Goal: Information Seeking & Learning: Learn about a topic

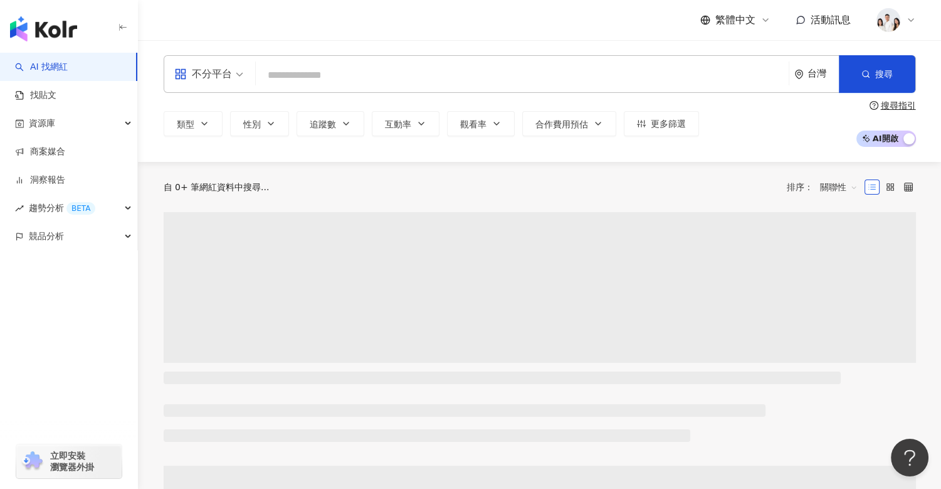
click at [288, 72] on input "search" at bounding box center [522, 75] width 523 height 24
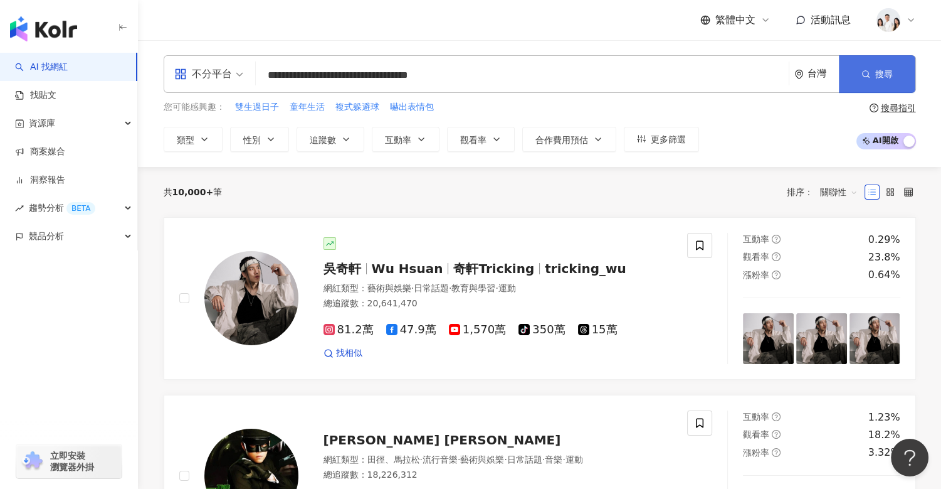
type input "**********"
click at [886, 74] on span "搜尋" at bounding box center [884, 74] width 18 height 10
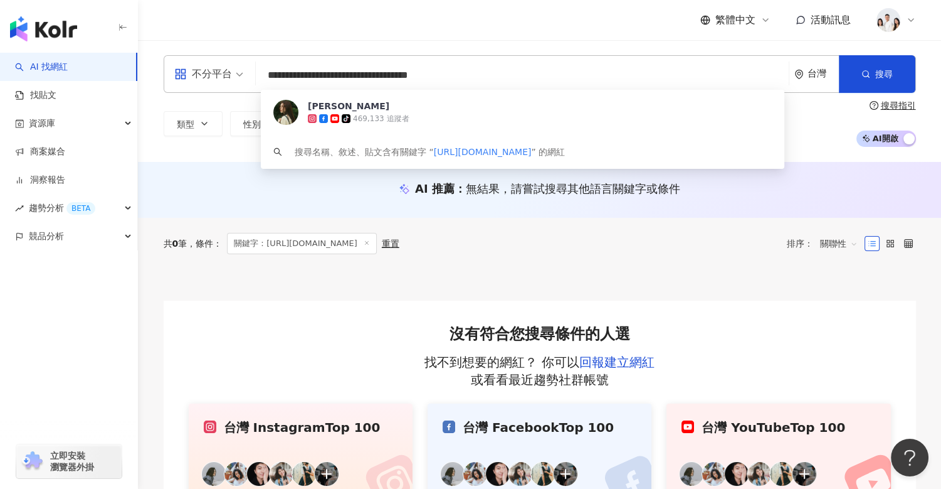
drag, startPoint x: 404, startPoint y: 61, endPoint x: 207, endPoint y: 64, distance: 196.9
click at [207, 64] on div "**********" at bounding box center [540, 74] width 753 height 38
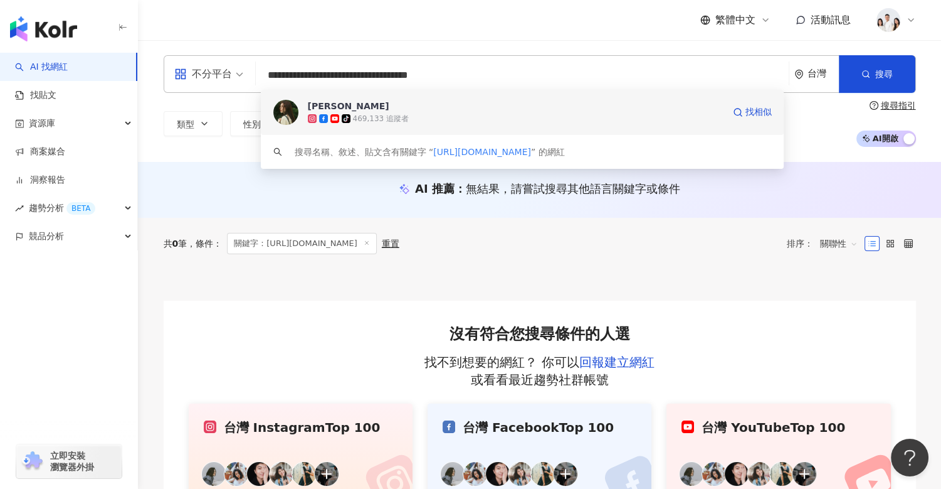
click at [337, 107] on div "[PERSON_NAME]" at bounding box center [349, 106] width 82 height 13
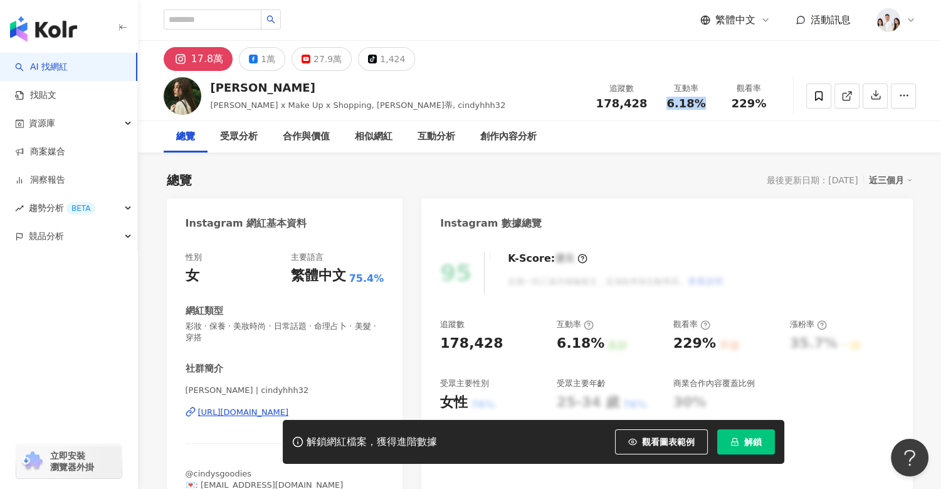
drag, startPoint x: 670, startPoint y: 101, endPoint x: 709, endPoint y: 105, distance: 38.4
click at [709, 105] on div "6.18%" at bounding box center [687, 103] width 48 height 13
copy span "6.18%"
click at [226, 21] on input "search" at bounding box center [213, 19] width 98 height 20
paste input "**********"
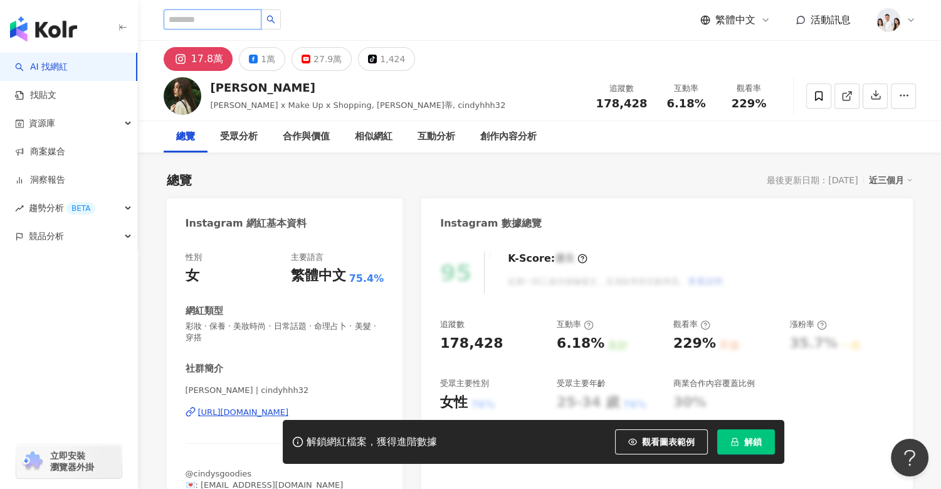
type input "**********"
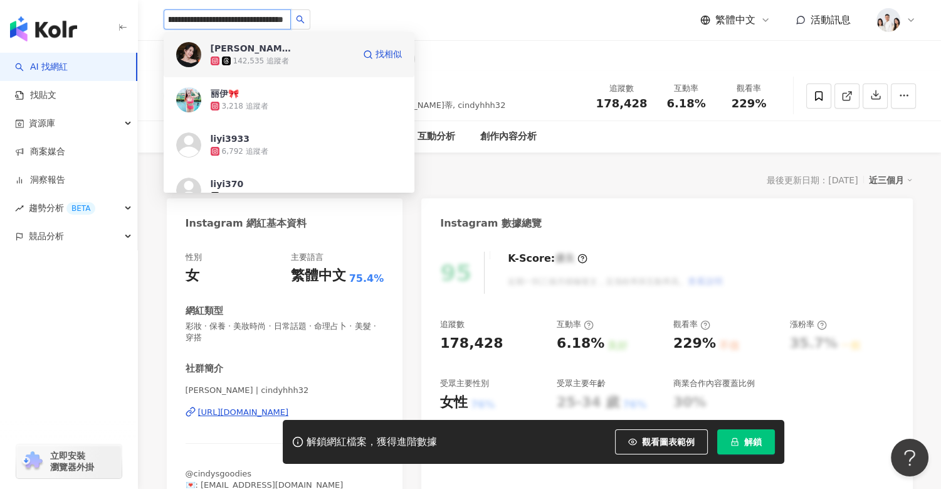
click at [288, 62] on div "142,535 追蹤者" at bounding box center [282, 61] width 143 height 13
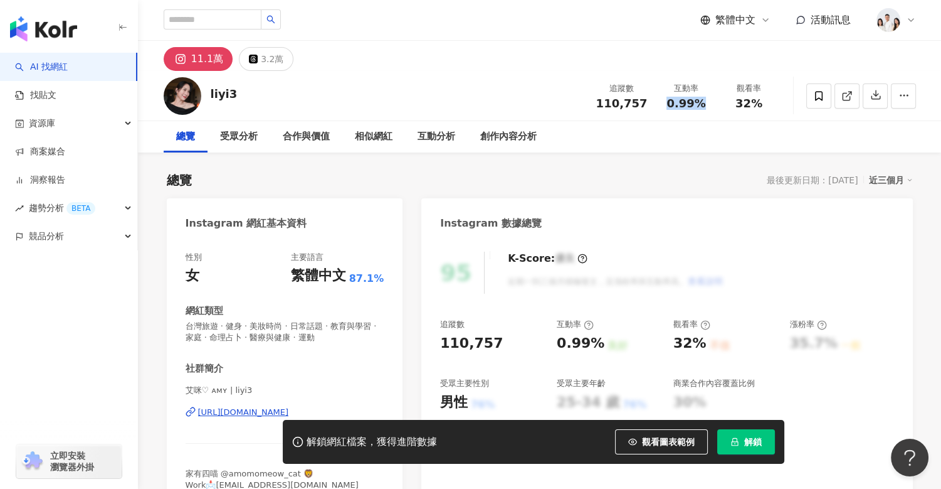
drag, startPoint x: 667, startPoint y: 102, endPoint x: 704, endPoint y: 100, distance: 37.7
click at [704, 100] on div "0.99%" at bounding box center [687, 103] width 48 height 13
copy span "0.99%"
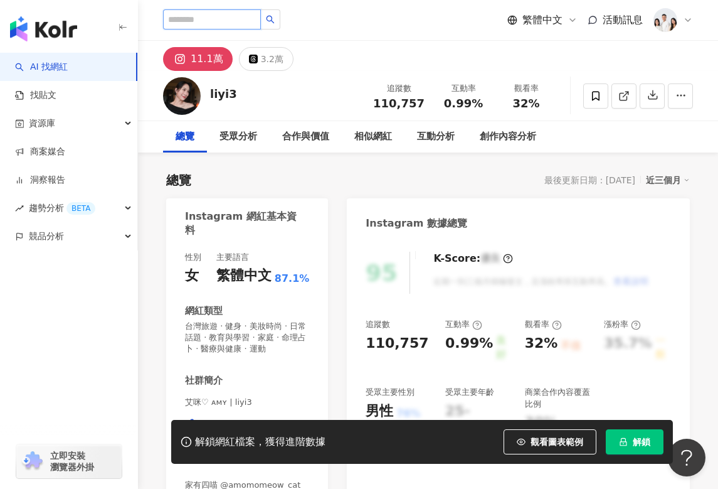
click at [237, 15] on input "search" at bounding box center [212, 19] width 98 height 20
click at [431, 11] on div "繁體中文 活動訊息" at bounding box center [428, 20] width 530 height 40
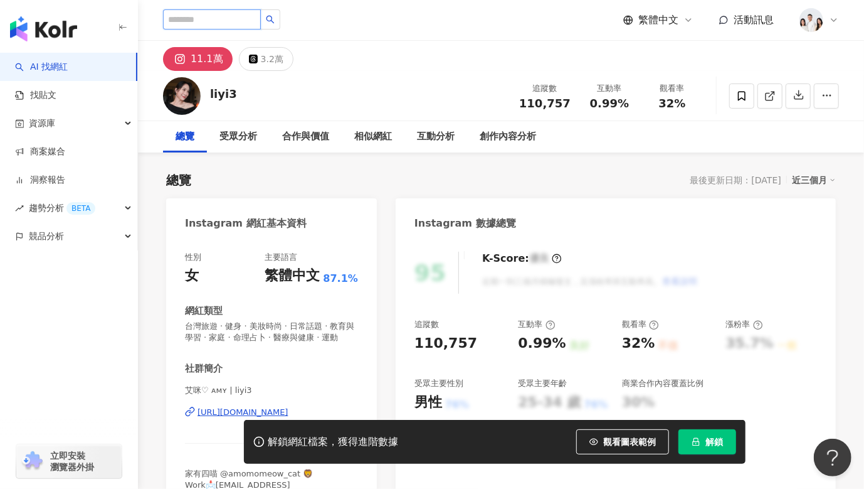
click at [248, 18] on input "search" at bounding box center [212, 19] width 98 height 20
type input "*"
click at [228, 21] on input "search" at bounding box center [212, 19] width 98 height 20
paste input "**********"
type input "**********"
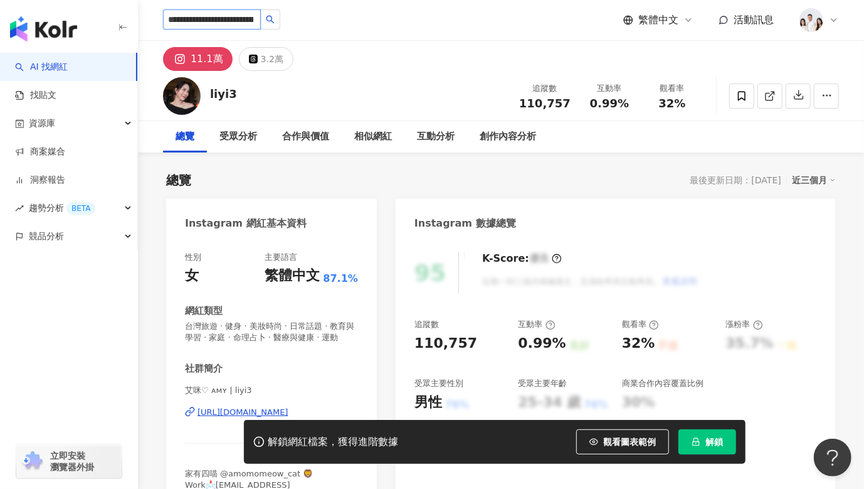
scroll to position [0, 61]
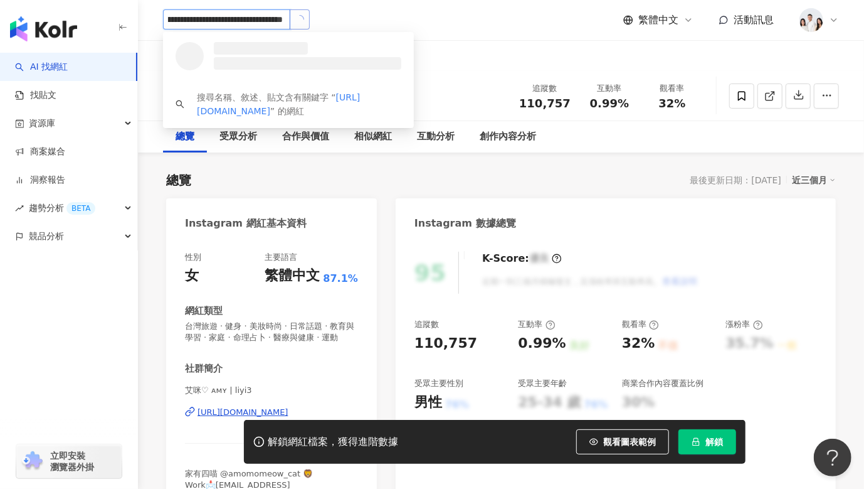
click at [300, 20] on icon "loading" at bounding box center [299, 19] width 9 height 9
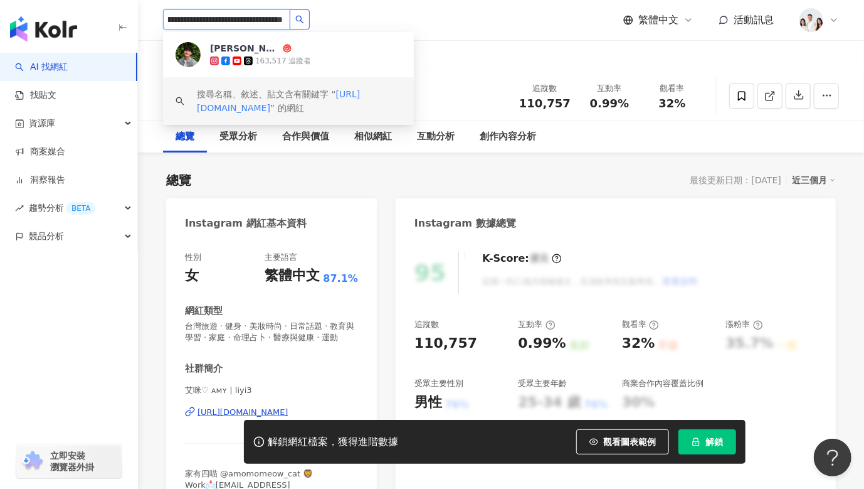
click at [244, 55] on div "163,517 追蹤者" at bounding box center [305, 61] width 191 height 13
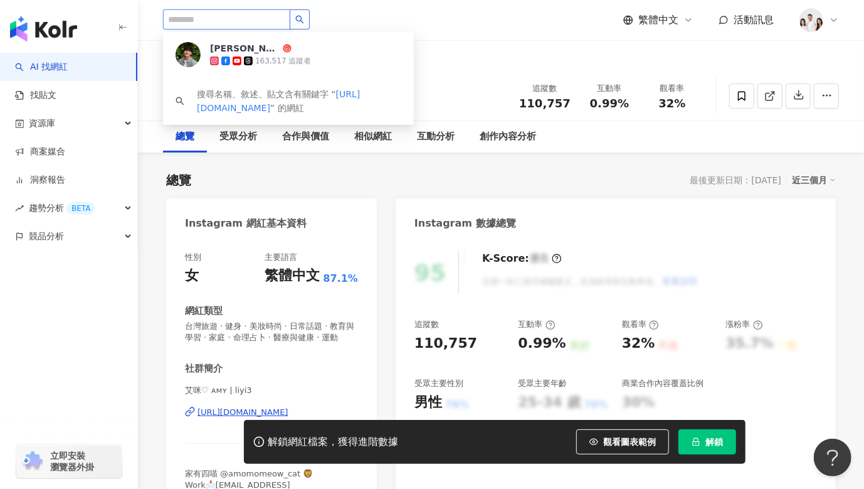
scroll to position [0, 0]
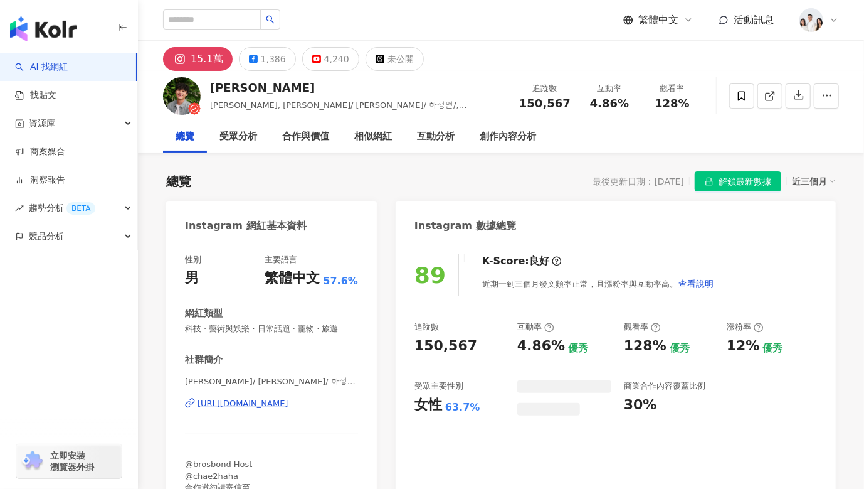
click at [600, 105] on span "4.86%" at bounding box center [609, 103] width 39 height 13
drag, startPoint x: 587, startPoint y: 103, endPoint x: 641, endPoint y: 103, distance: 53.9
click at [641, 103] on div "追蹤數 150,567 互動率 4.86% 觀看率 128%" at bounding box center [608, 95] width 192 height 37
click at [613, 111] on div "追蹤數 150,567 互動率 4.86% 觀看率 128%" at bounding box center [608, 95] width 192 height 37
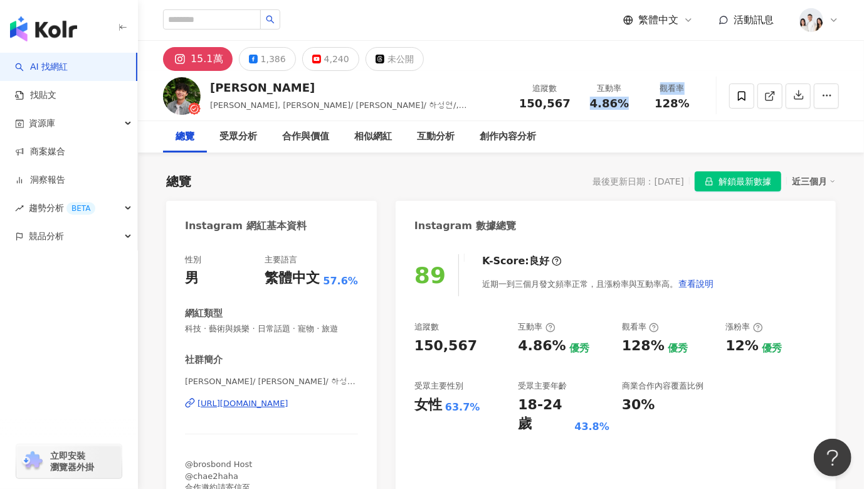
click at [593, 102] on span "4.86%" at bounding box center [609, 103] width 39 height 13
drag, startPoint x: 593, startPoint y: 102, endPoint x: 623, endPoint y: 102, distance: 30.1
click at [623, 102] on span "4.86%" at bounding box center [609, 103] width 39 height 13
copy span "4.86%"
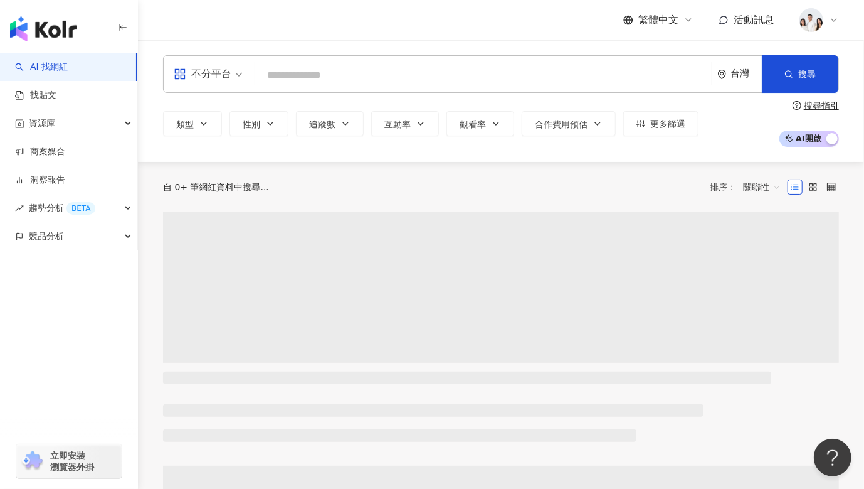
click at [330, 76] on input "search" at bounding box center [483, 75] width 447 height 24
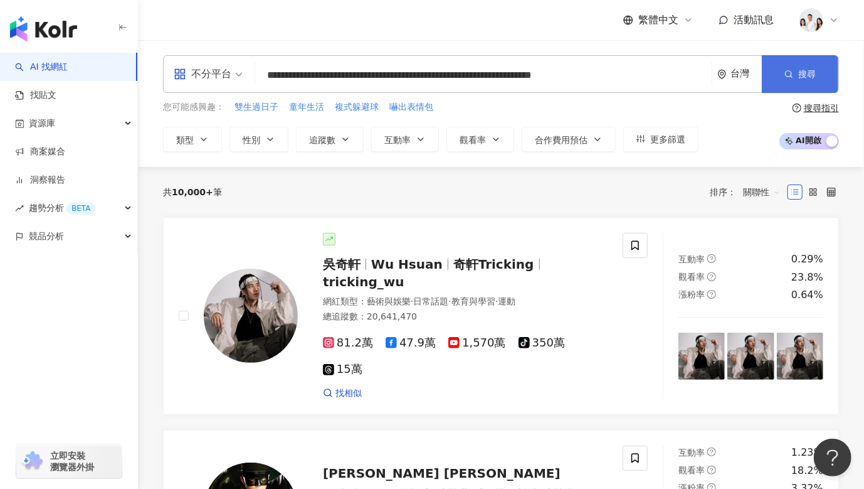
type input "**********"
click at [781, 73] on button "搜尋" at bounding box center [800, 74] width 77 height 38
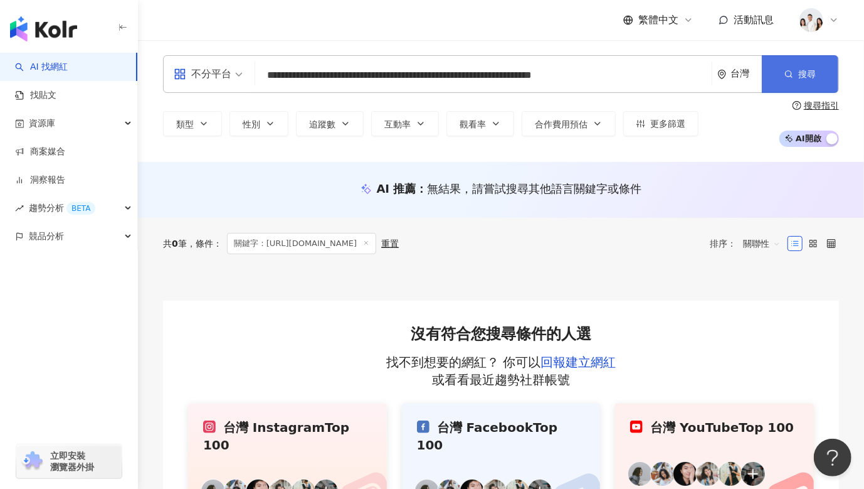
click at [817, 77] on button "搜尋" at bounding box center [800, 74] width 77 height 38
click at [611, 71] on input "**********" at bounding box center [483, 75] width 447 height 24
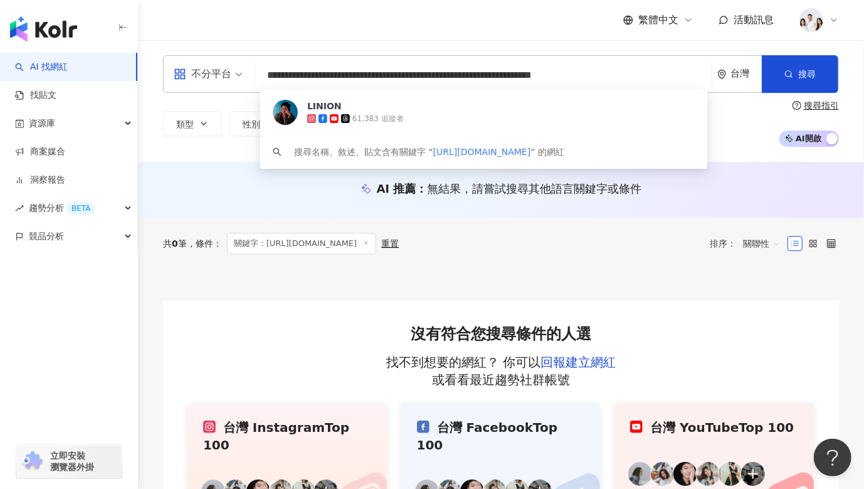
click at [611, 71] on input "**********" at bounding box center [483, 75] width 447 height 24
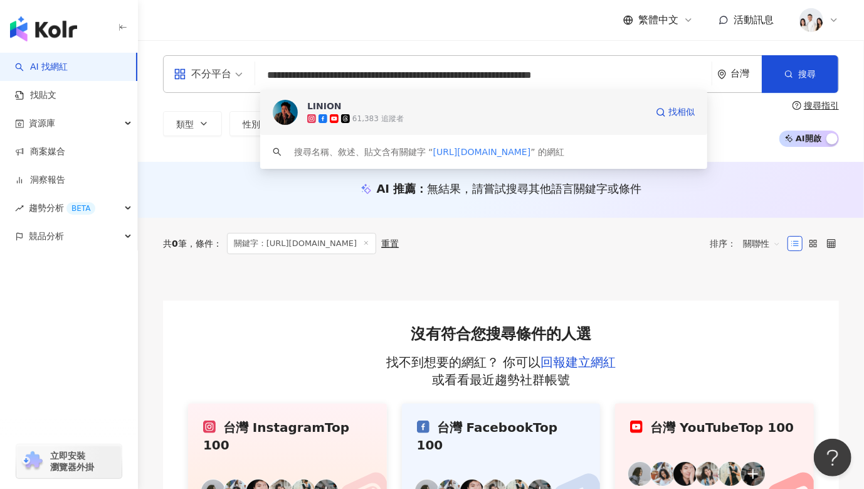
click at [428, 120] on div "61,383 追蹤者" at bounding box center [476, 118] width 339 height 13
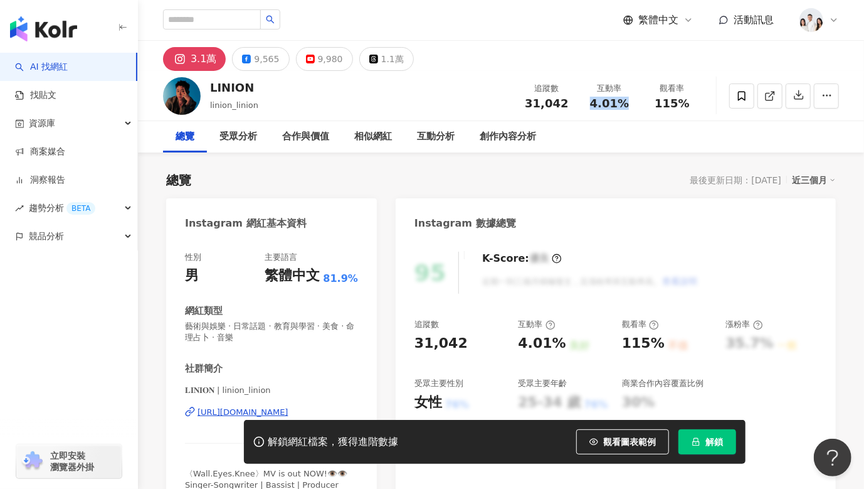
drag, startPoint x: 591, startPoint y: 100, endPoint x: 627, endPoint y: 105, distance: 36.2
click at [627, 105] on div "4.01%" at bounding box center [610, 103] width 48 height 13
copy span "4.01%"
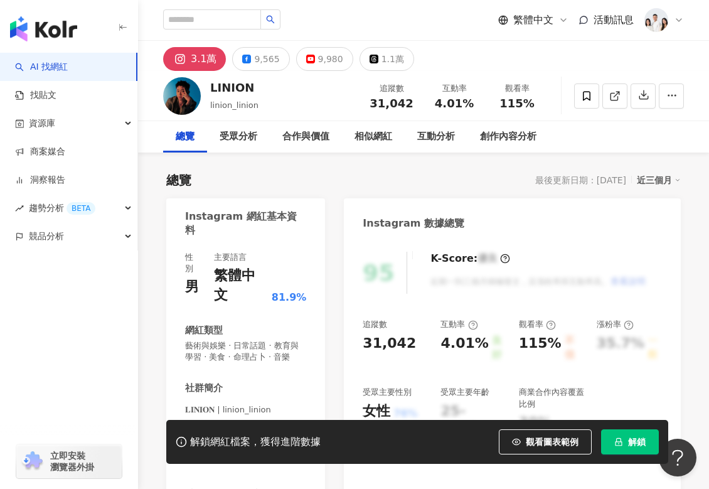
click at [447, 60] on div "3.1萬 9,565 9,980 1.1萬" at bounding box center [423, 56] width 571 height 30
